Goal: Task Accomplishment & Management: Complete application form

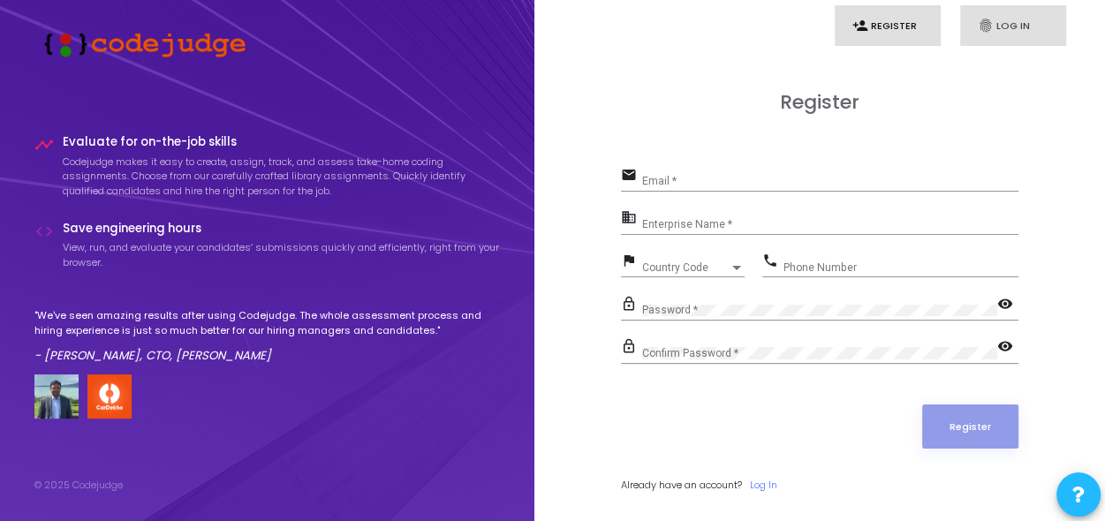
click at [1005, 13] on link "fingerprint Log In" at bounding box center [1013, 26] width 106 height 42
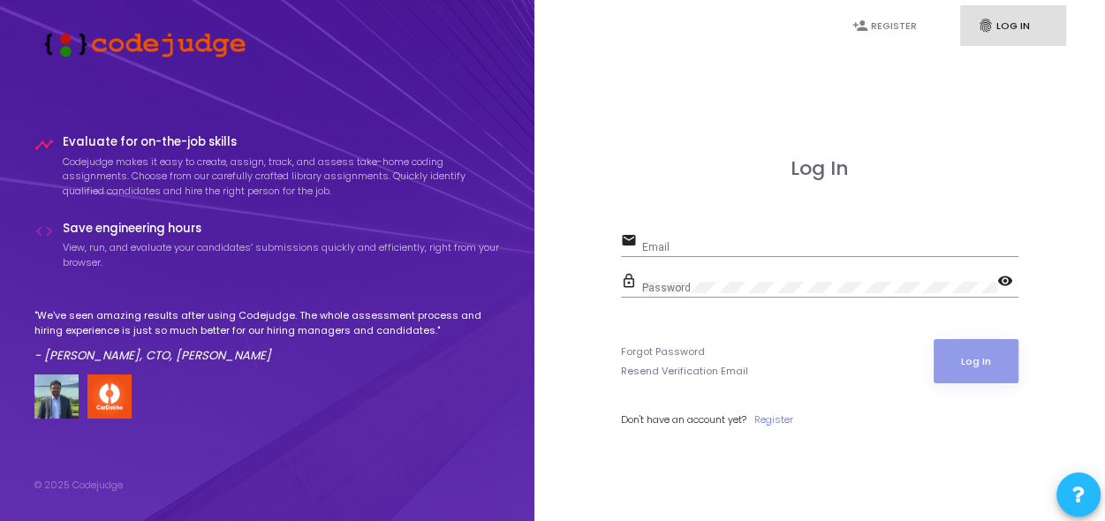
click at [693, 244] on input "Email" at bounding box center [830, 247] width 376 height 12
click at [654, 349] on link "Forgot Password" at bounding box center [663, 352] width 84 height 15
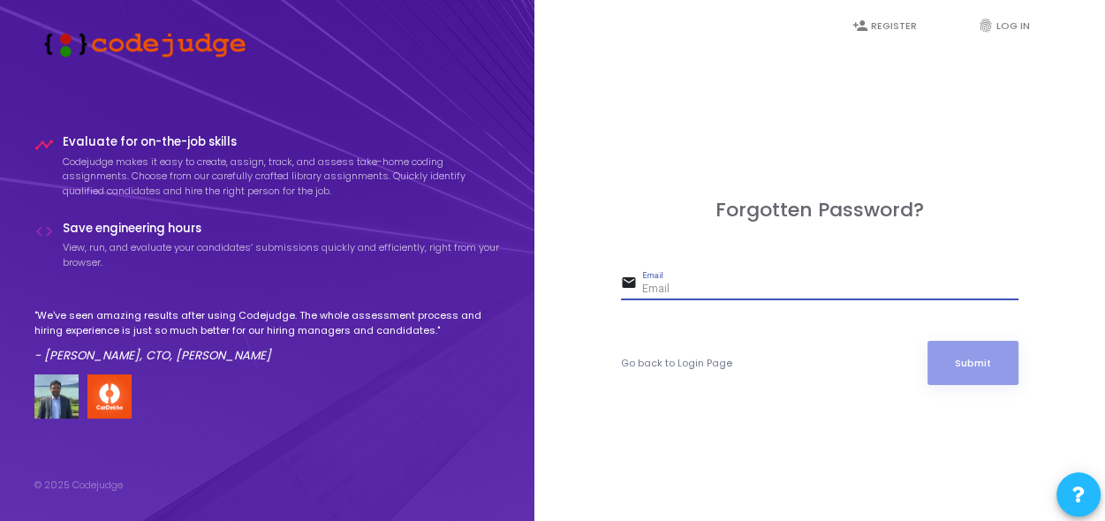
click at [686, 294] on input "Email" at bounding box center [830, 290] width 376 height 12
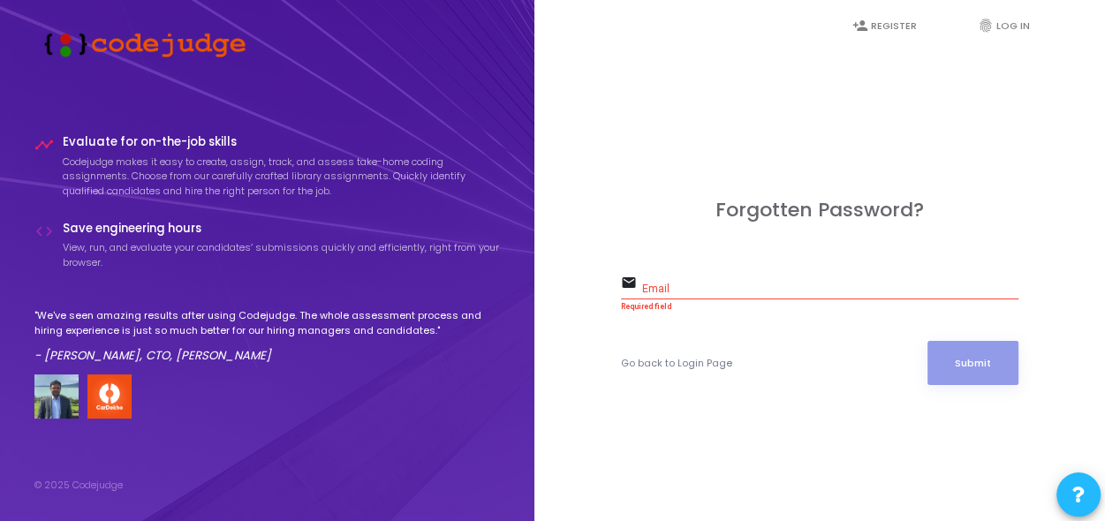
click at [701, 300] on div "email Email Required field" at bounding box center [820, 291] width 398 height 41
click at [673, 291] on input "a" at bounding box center [830, 290] width 376 height 12
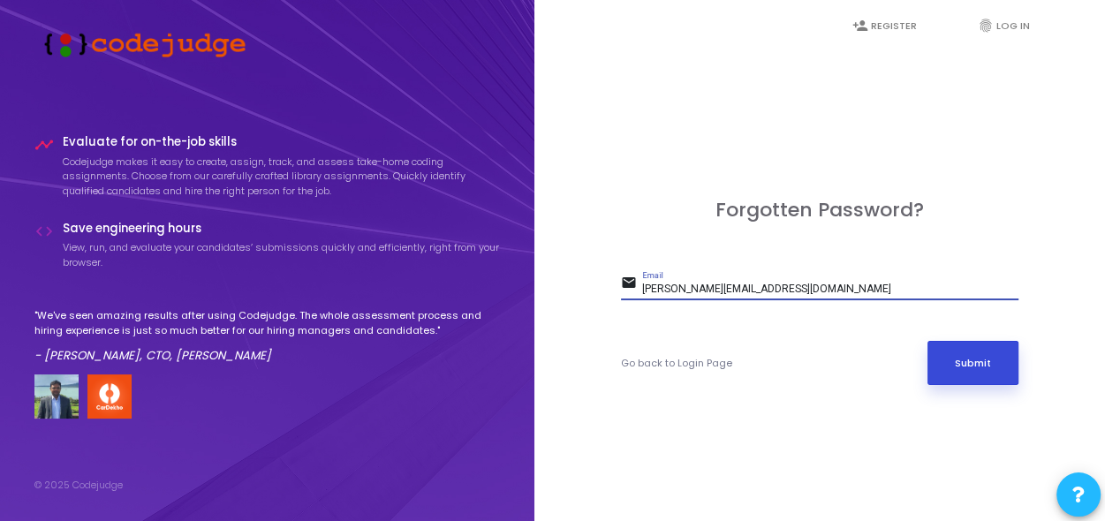
type input "[PERSON_NAME][EMAIL_ADDRESS][DOMAIN_NAME]"
click at [958, 363] on button "Submit" at bounding box center [974, 363] width 92 height 44
click at [972, 361] on button "Submit" at bounding box center [974, 363] width 92 height 44
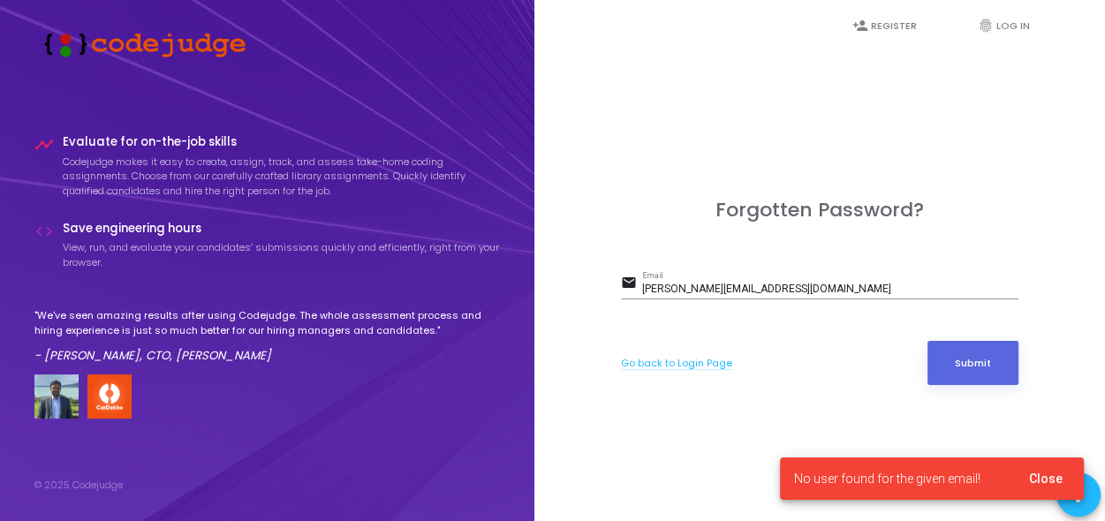
click at [678, 360] on link "Go back to Login Page" at bounding box center [676, 363] width 111 height 15
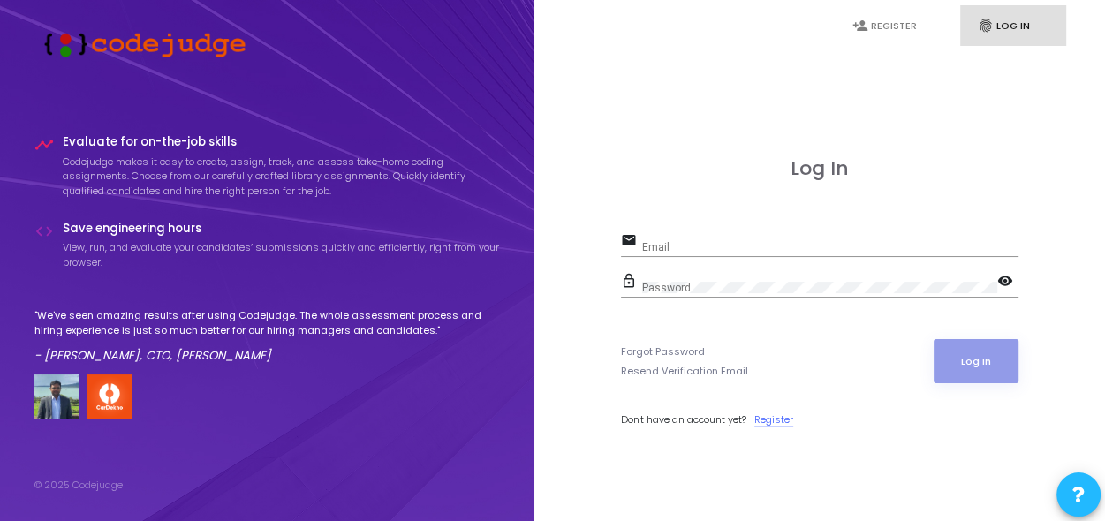
click at [783, 424] on link "Register" at bounding box center [773, 420] width 39 height 15
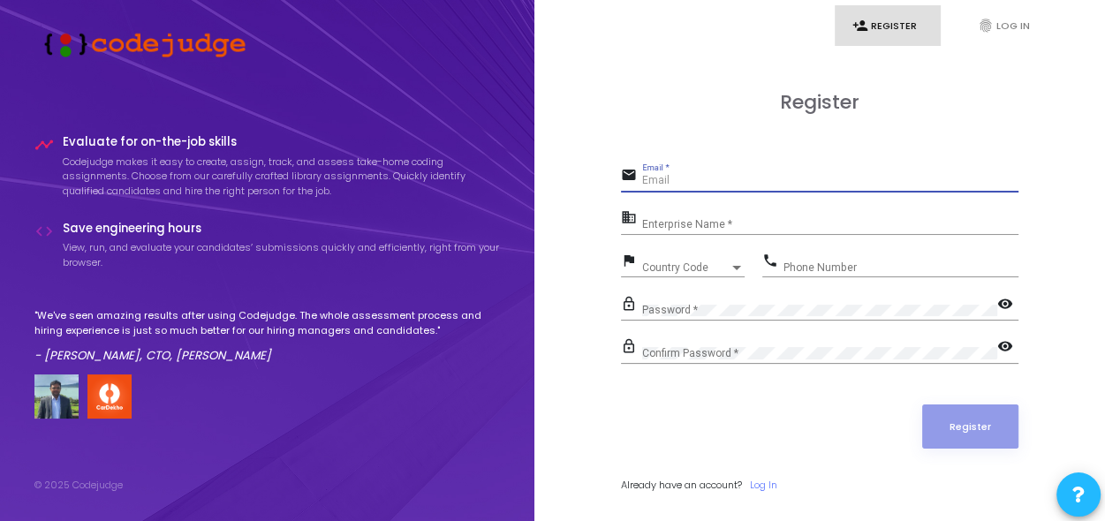
click at [672, 182] on input "Email *" at bounding box center [830, 181] width 376 height 12
type input "[PERSON_NAME][EMAIL_ADDRESS][DOMAIN_NAME]"
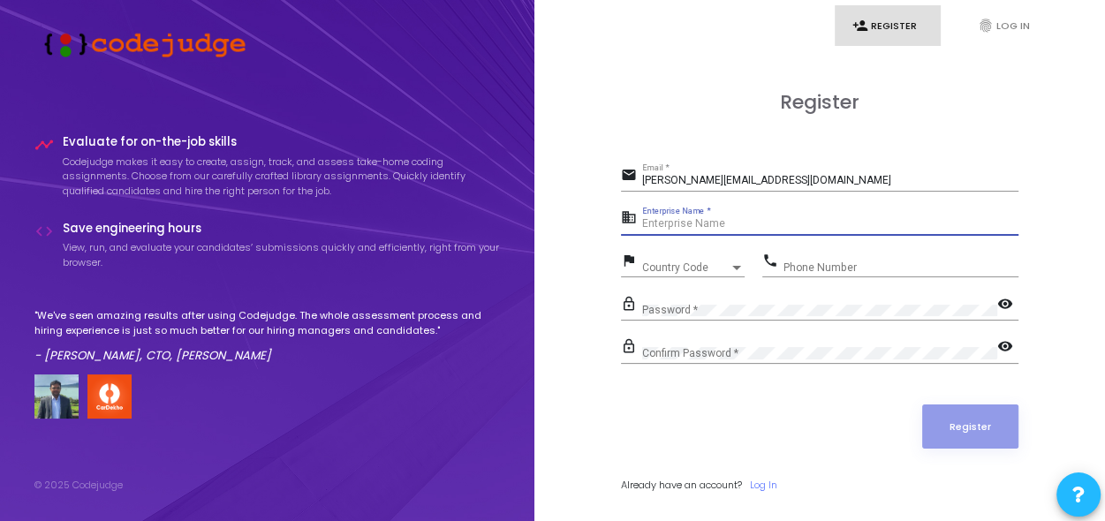
click at [684, 230] on input "Enterprise Name *" at bounding box center [830, 224] width 376 height 12
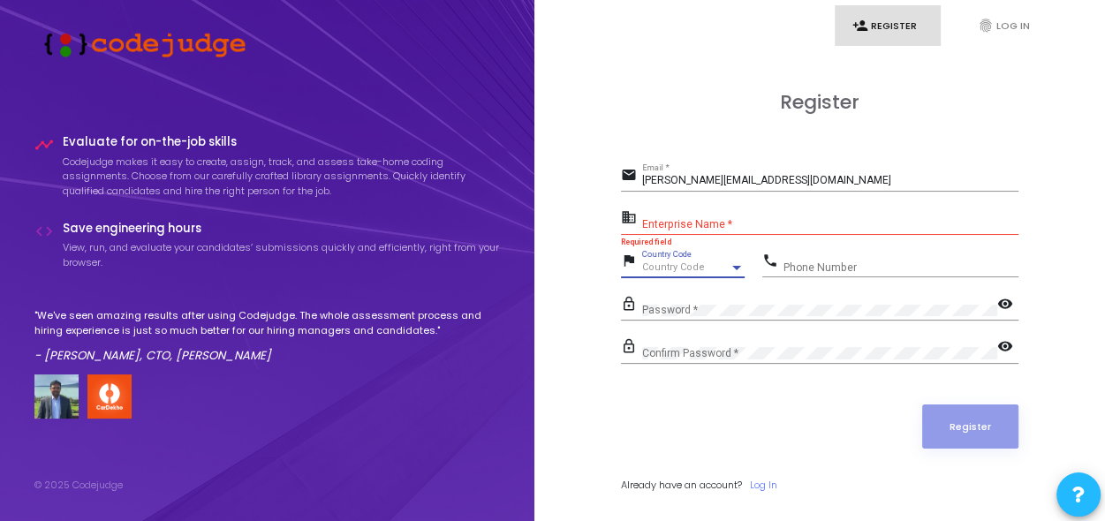
click at [691, 265] on span "Country Code" at bounding box center [673, 266] width 63 height 11
